Goal: Find specific page/section: Find specific page/section

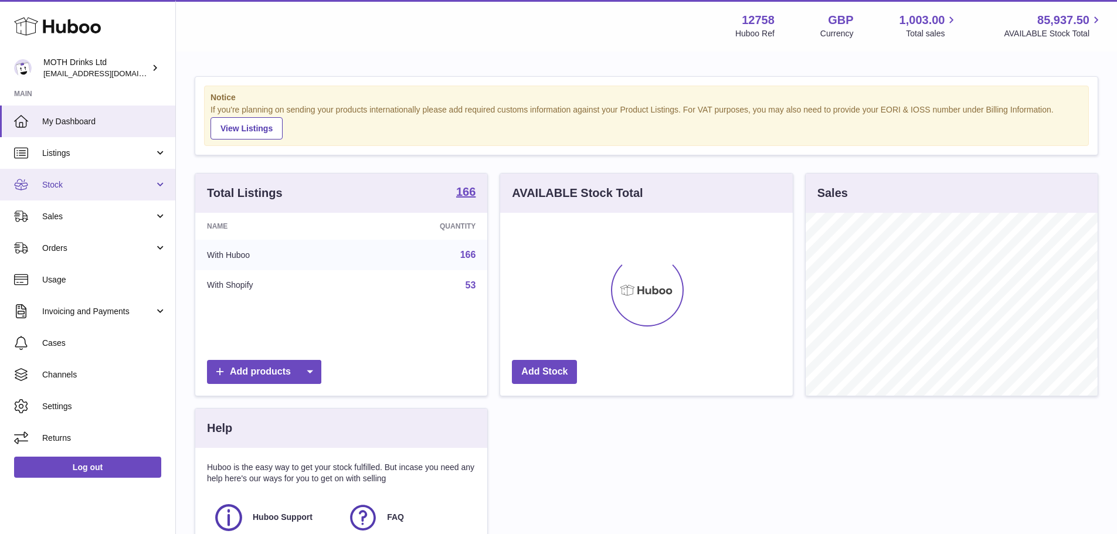
scroll to position [183, 293]
click at [41, 181] on link "Stock" at bounding box center [87, 185] width 175 height 32
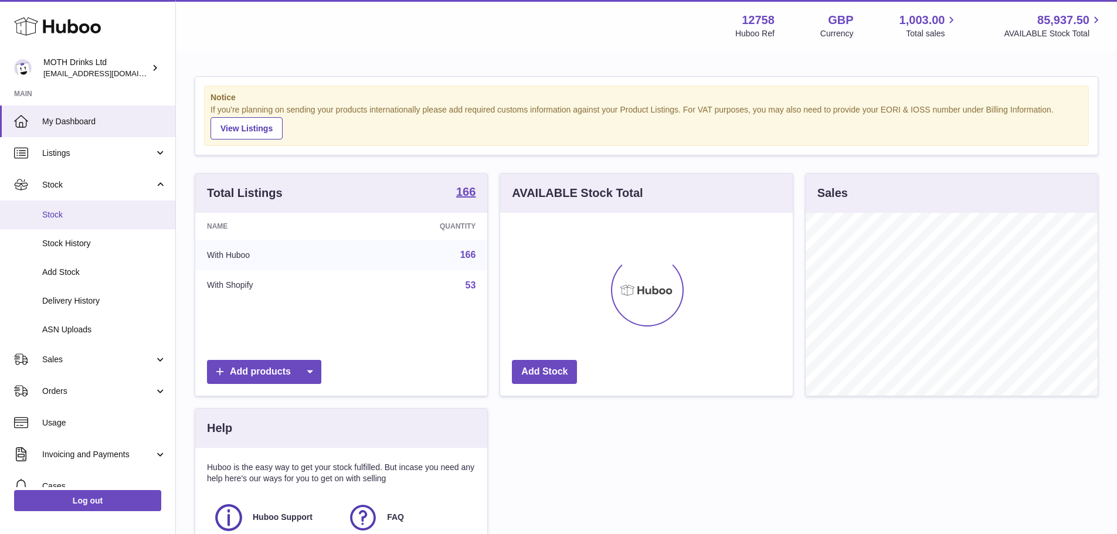
click at [76, 219] on span "Stock" at bounding box center [104, 214] width 124 height 11
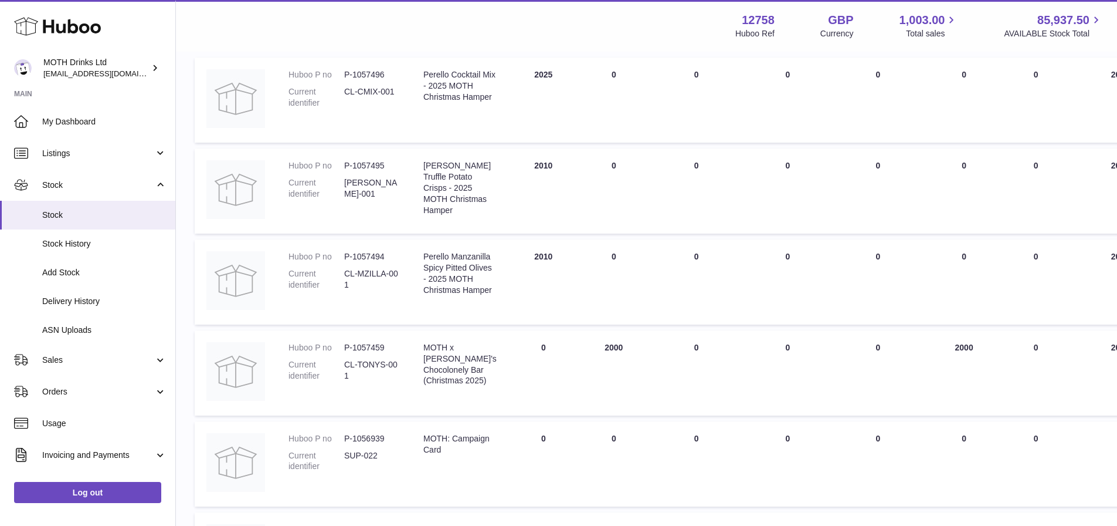
scroll to position [235, 0]
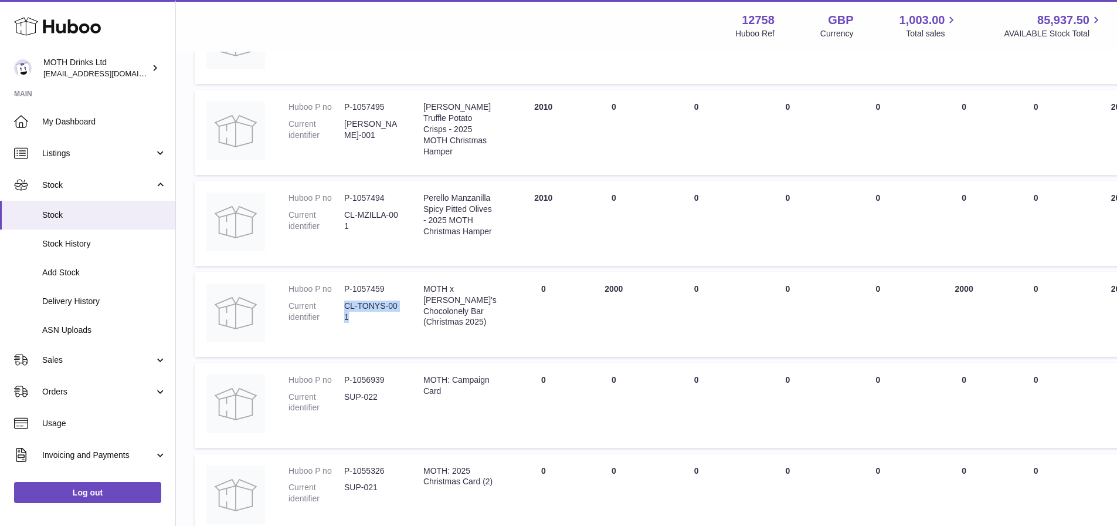
drag, startPoint x: 360, startPoint y: 337, endPoint x: 337, endPoint y: 334, distance: 23.6
click at [337, 328] on dl "Huboo P no P-1057459 Current identifier CL-TONYS-001" at bounding box center [344, 305] width 111 height 45
copy dl "CL-TONYS-001"
